Goal: Task Accomplishment & Management: Understand process/instructions

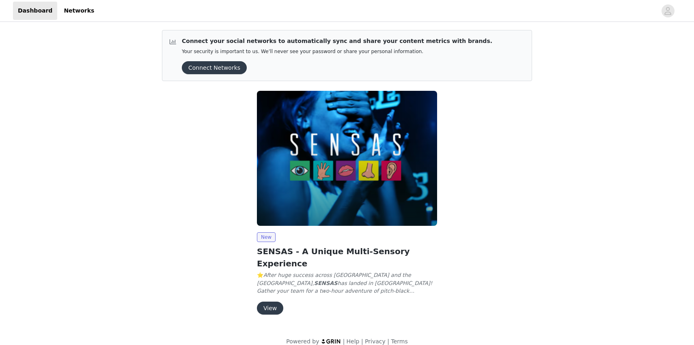
click at [270, 302] on button "View" at bounding box center [270, 308] width 26 height 13
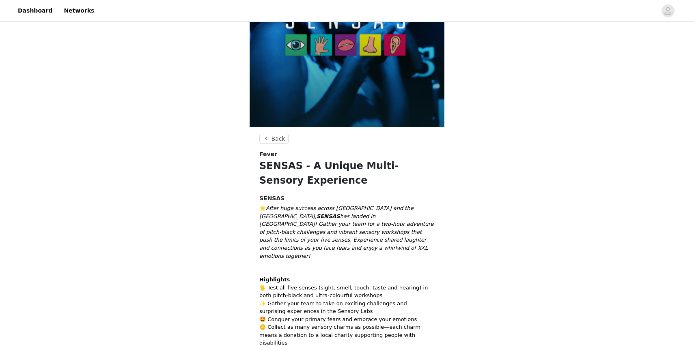
scroll to position [92, 0]
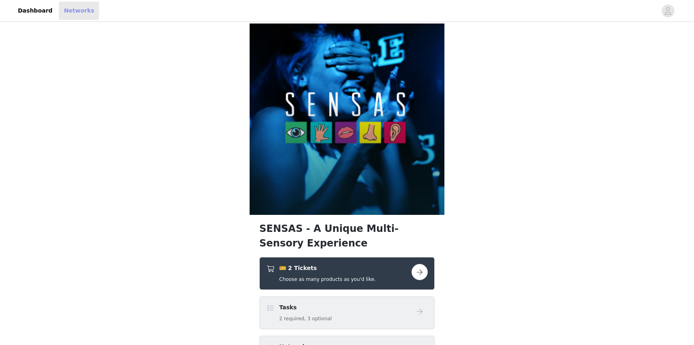
scroll to position [92, 0]
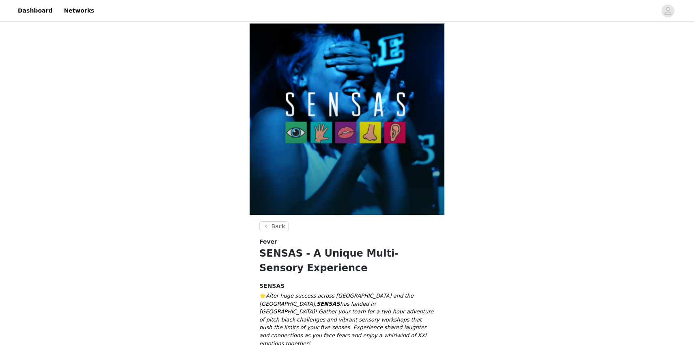
drag, startPoint x: 306, startPoint y: 86, endPoint x: 260, endPoint y: 72, distance: 47.8
click at [260, 246] on h1 "SENSAS - A Unique Multi-Sensory Experience" at bounding box center [346, 260] width 175 height 29
copy h1 "SENSAS - A Unique Multi-Sensory Experience"
